Goal: Find specific page/section: Find specific page/section

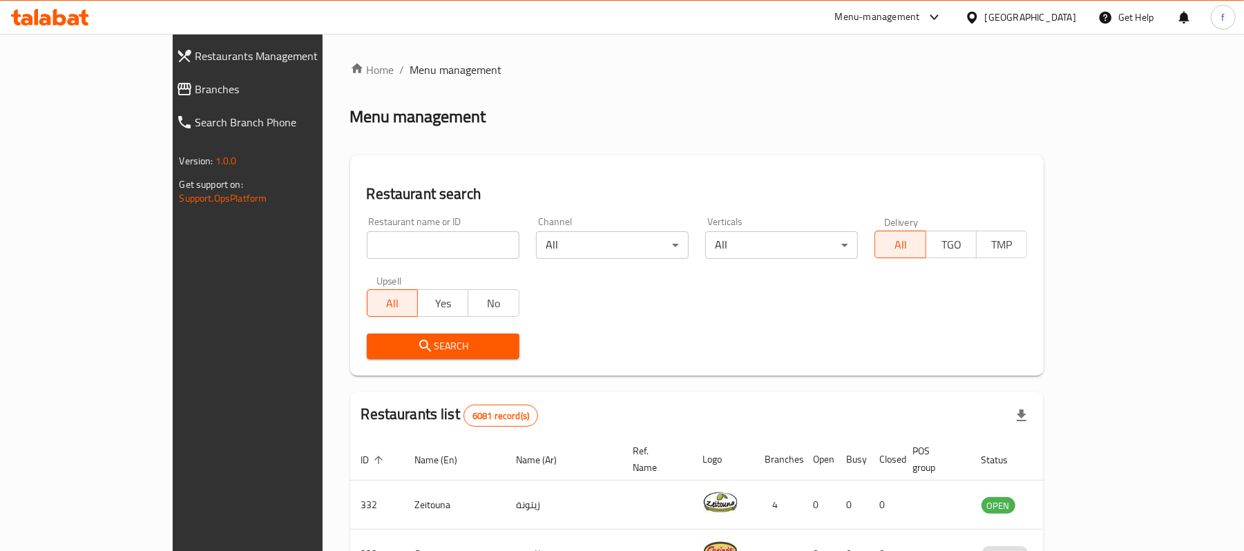
click at [165, 97] on link "Branches" at bounding box center [272, 89] width 215 height 33
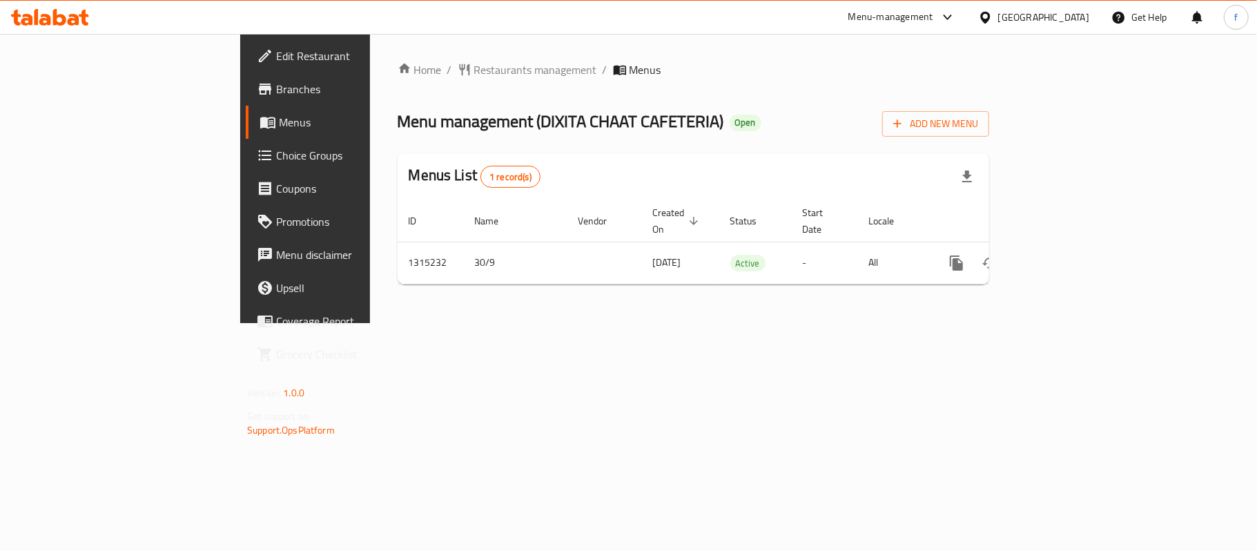
click at [934, 21] on div "Menu-management" at bounding box center [891, 17] width 85 height 17
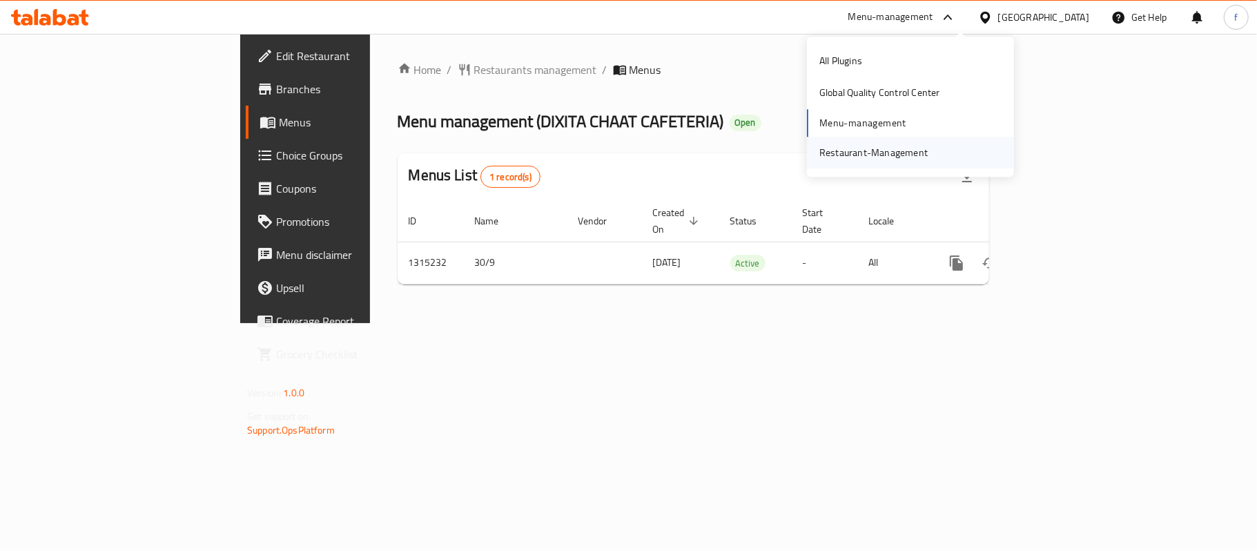
click at [894, 160] on div "Restaurant-Management" at bounding box center [874, 152] width 108 height 15
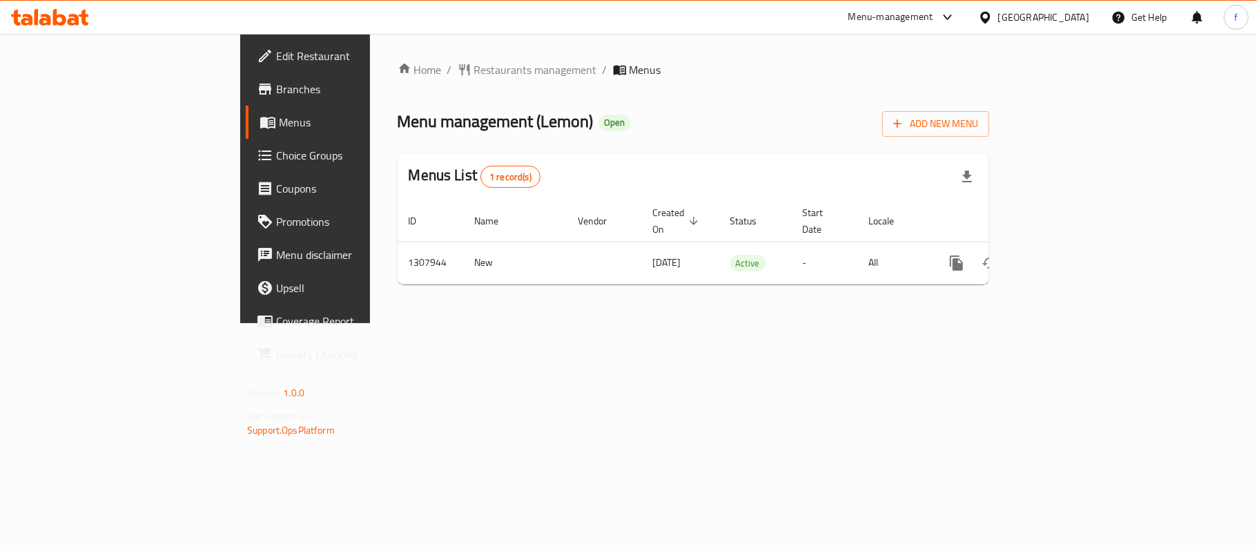
click at [934, 17] on div "Menu-management" at bounding box center [891, 17] width 85 height 17
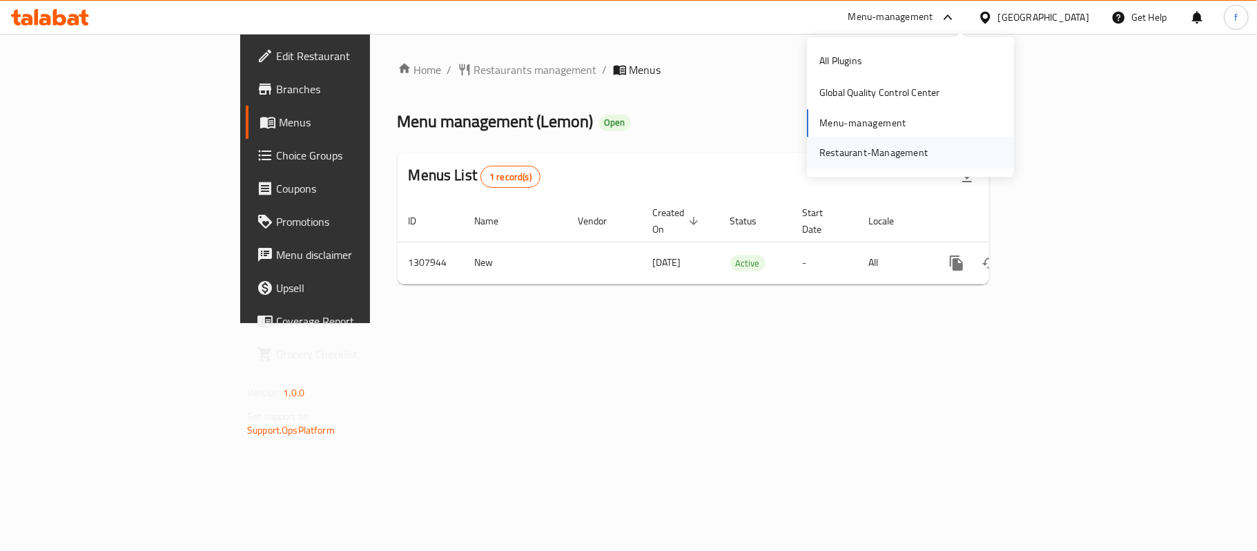
click at [815, 149] on div "Restaurant-Management" at bounding box center [874, 153] width 131 height 32
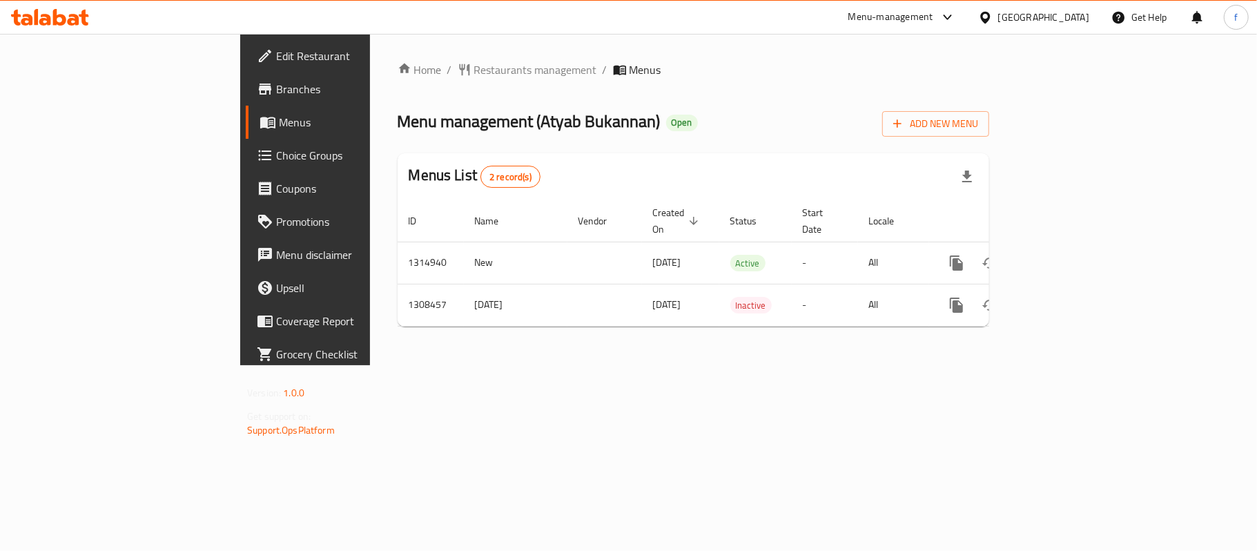
click at [276, 59] on span "Edit Restaurant" at bounding box center [357, 56] width 163 height 17
